Goal: Task Accomplishment & Management: Use online tool/utility

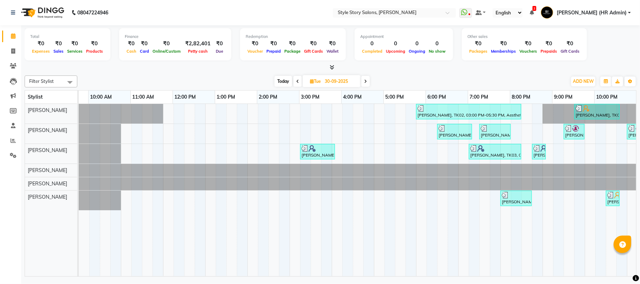
scroll to position [0, 117]
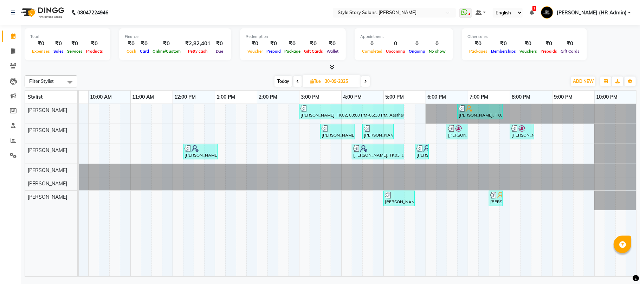
click at [284, 83] on span "Today" at bounding box center [284, 81] width 18 height 11
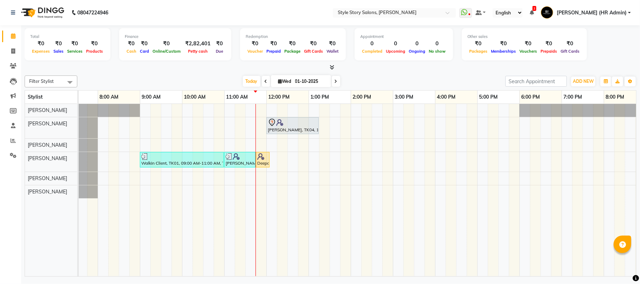
scroll to position [0, 26]
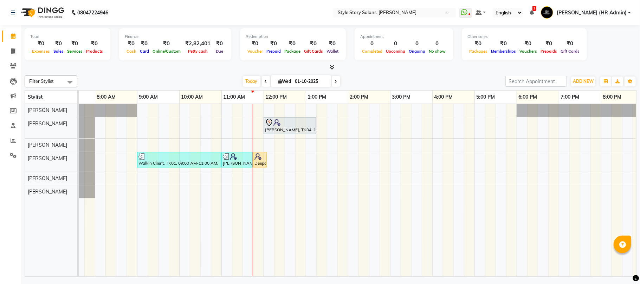
click at [265, 81] on icon at bounding box center [266, 81] width 3 height 4
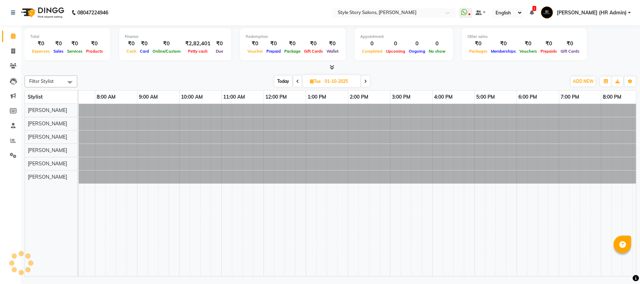
type input "30-09-2025"
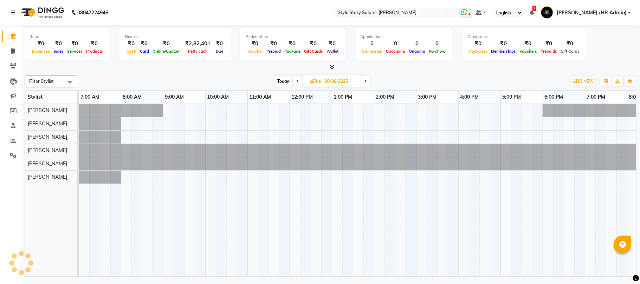
scroll to position [0, 117]
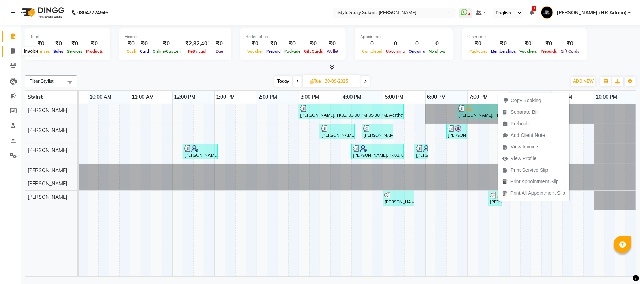
click at [15, 50] on icon at bounding box center [13, 51] width 4 height 5
select select "service"
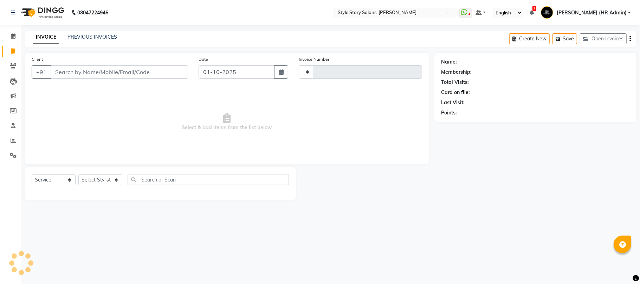
type input "1771"
select select "6249"
select select "61197"
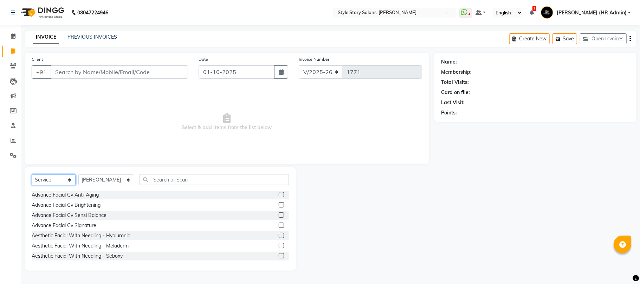
click at [48, 179] on select "Select Service Product Membership Package Voucher Prepaid Gift Card" at bounding box center [54, 180] width 44 height 11
select select "product"
click at [32, 175] on select "Select Service Product Membership Package Voucher Prepaid Gift Card" at bounding box center [54, 180] width 44 height 11
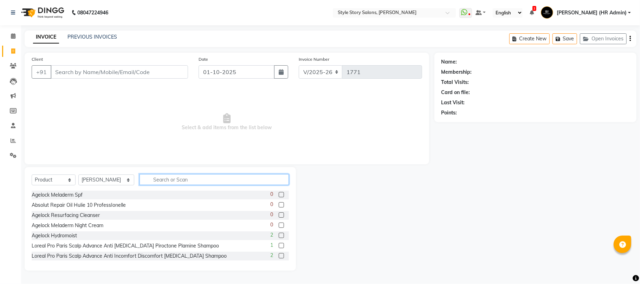
click at [193, 180] on input "text" at bounding box center [214, 179] width 149 height 11
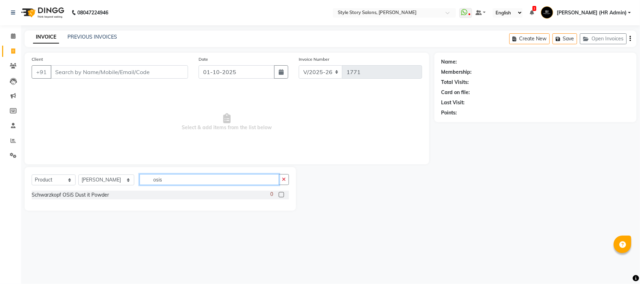
type input "osis"
click at [51, 6] on img at bounding box center [42, 13] width 48 height 20
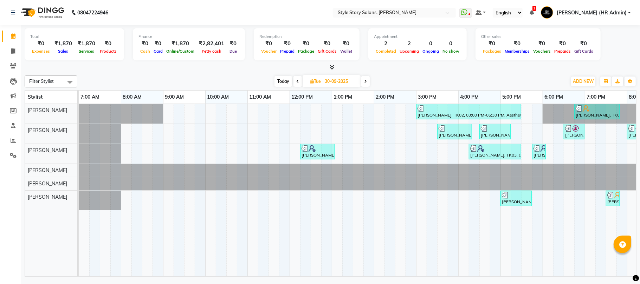
click at [283, 79] on span "Today" at bounding box center [284, 81] width 18 height 11
type input "01-10-2025"
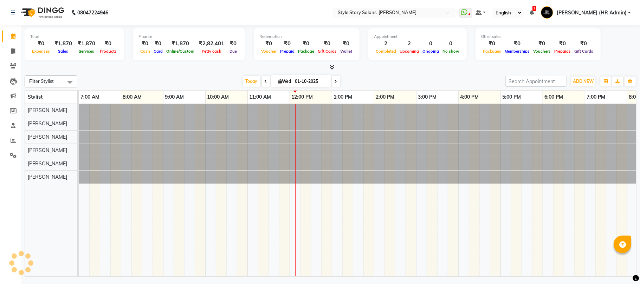
scroll to position [0, 117]
